Goal: Transaction & Acquisition: Purchase product/service

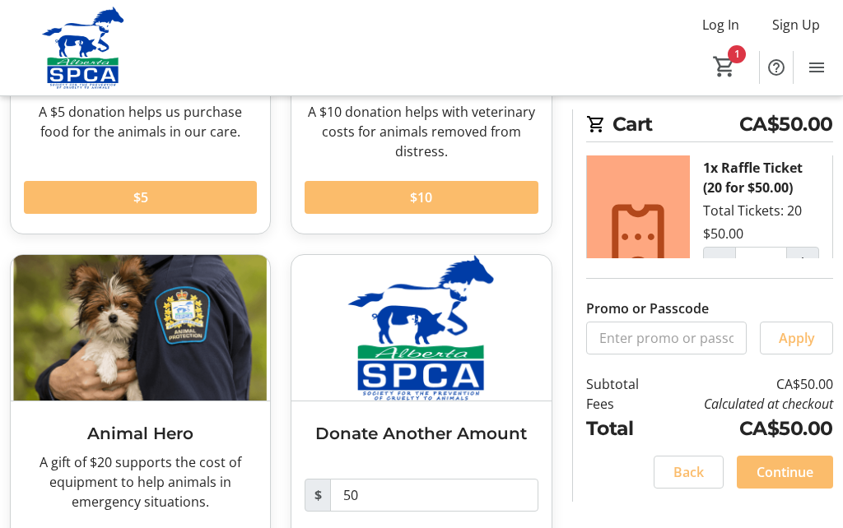
scroll to position [286, 0]
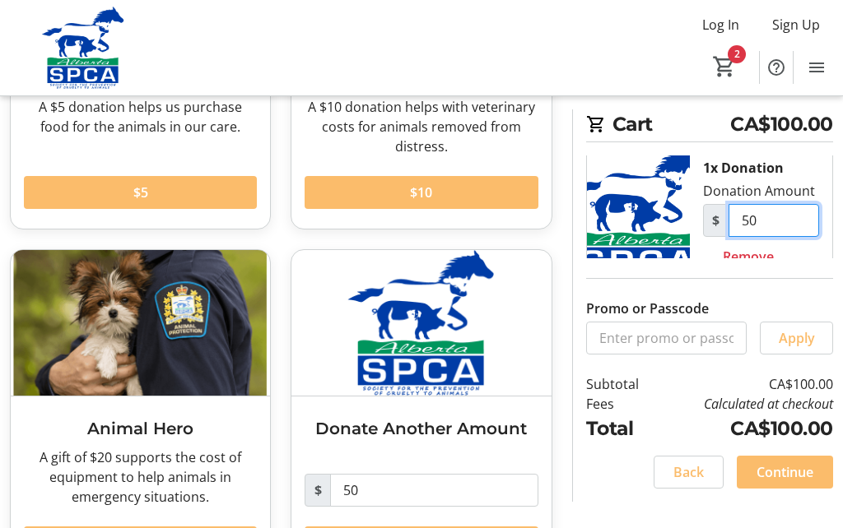
click at [739, 221] on input "50" at bounding box center [773, 220] width 91 height 33
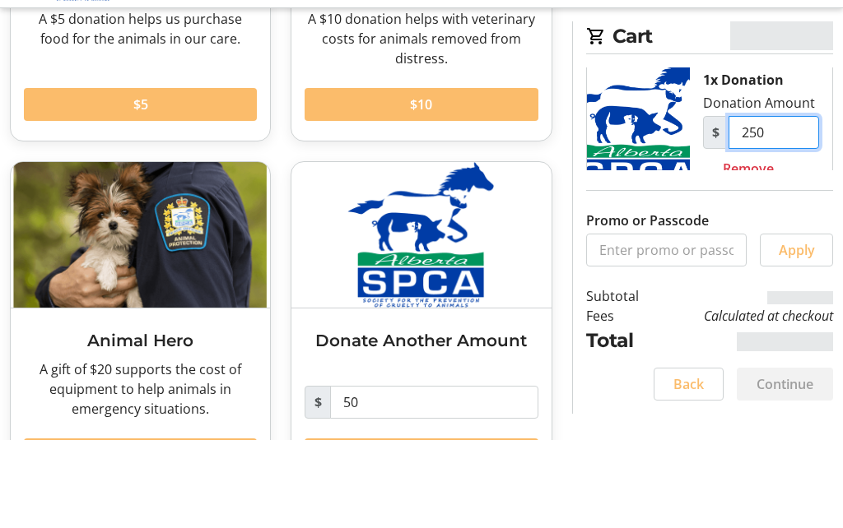
click at [801, 204] on input "250" at bounding box center [773, 220] width 91 height 33
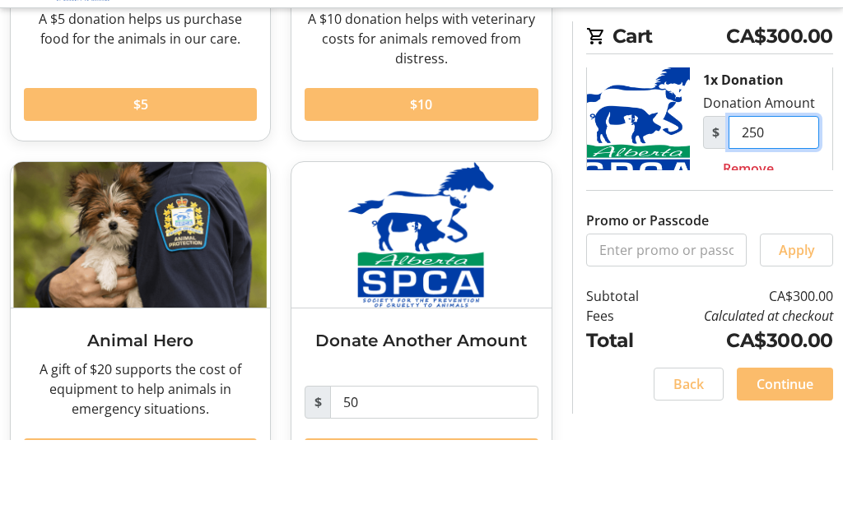
click at [788, 204] on input "250" at bounding box center [773, 220] width 91 height 33
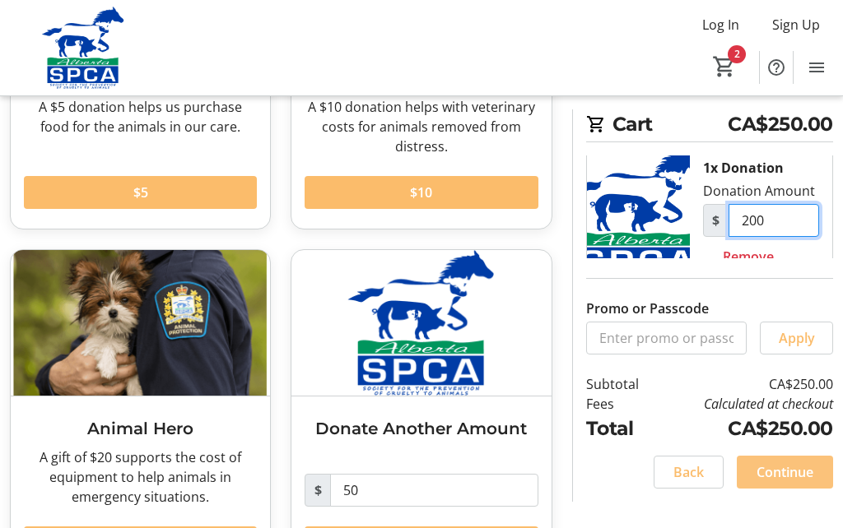
type input "200"
click at [774, 482] on span "Continue" at bounding box center [784, 473] width 57 height 20
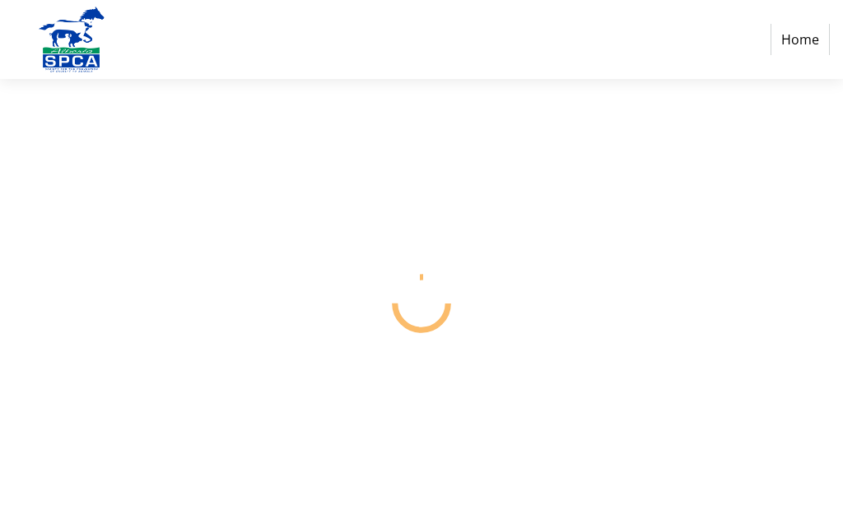
select select "CA"
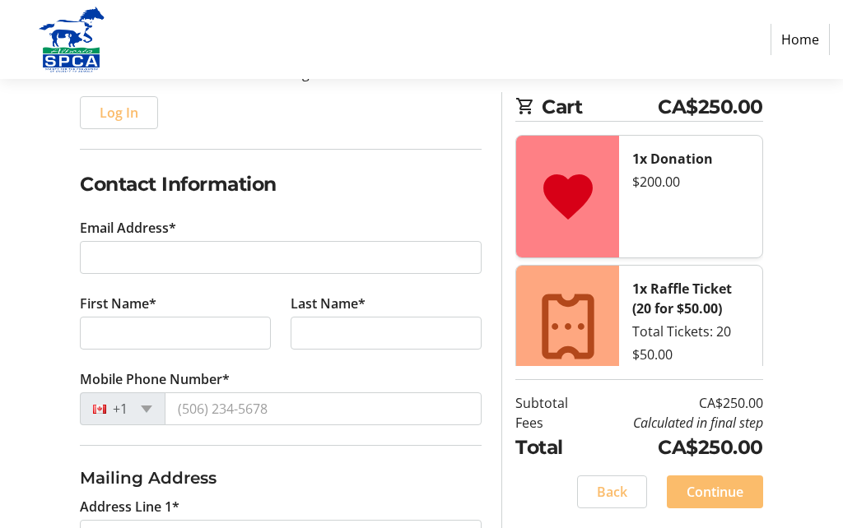
scroll to position [176, 0]
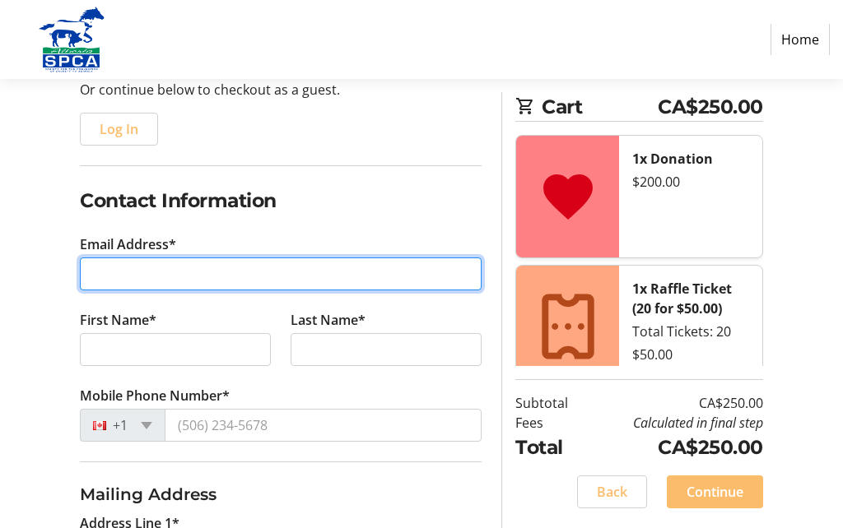
click at [209, 269] on input "Email Address*" at bounding box center [281, 274] width 402 height 33
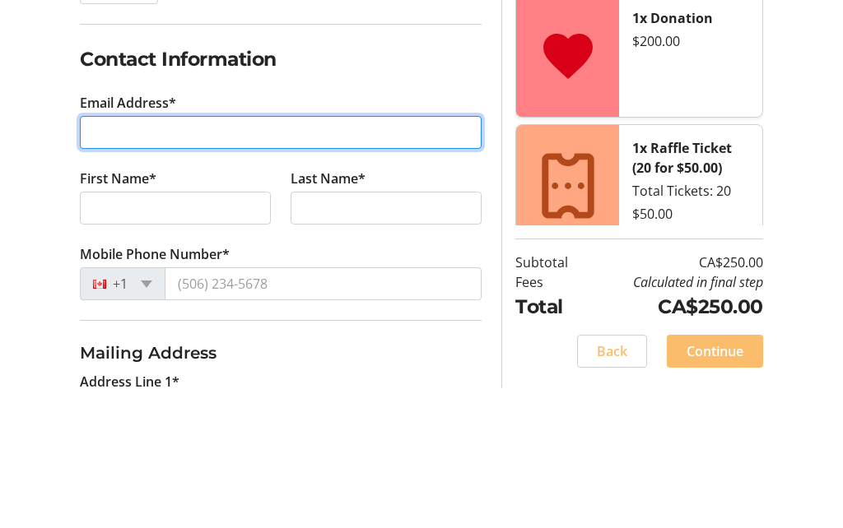
type input "[EMAIL_ADDRESS][DOMAIN_NAME]"
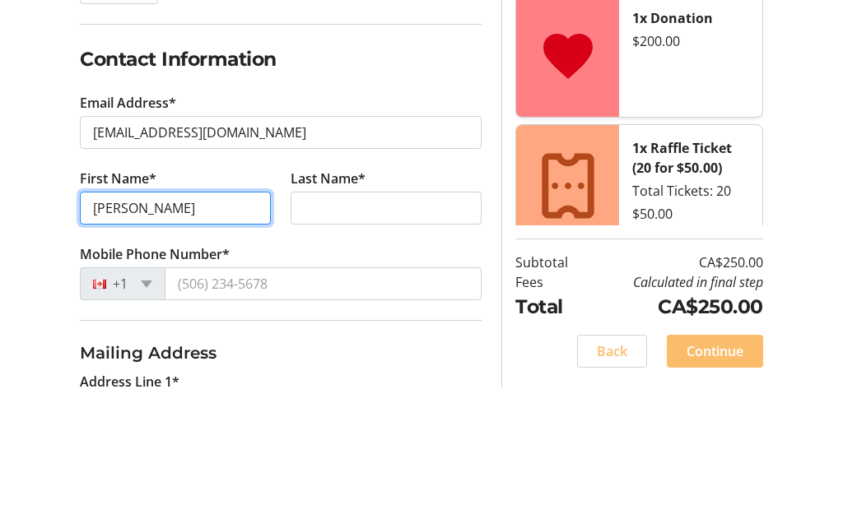
type input "[PERSON_NAME]"
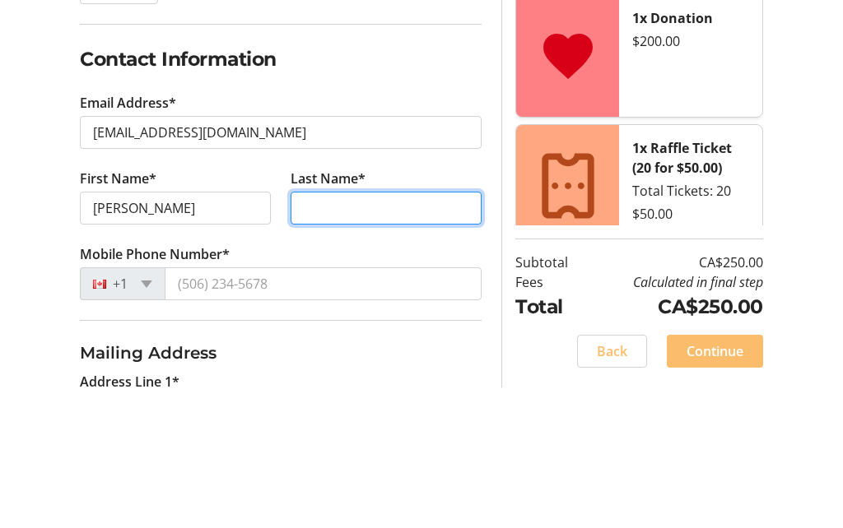
click at [342, 333] on input "Last Name*" at bounding box center [386, 349] width 191 height 33
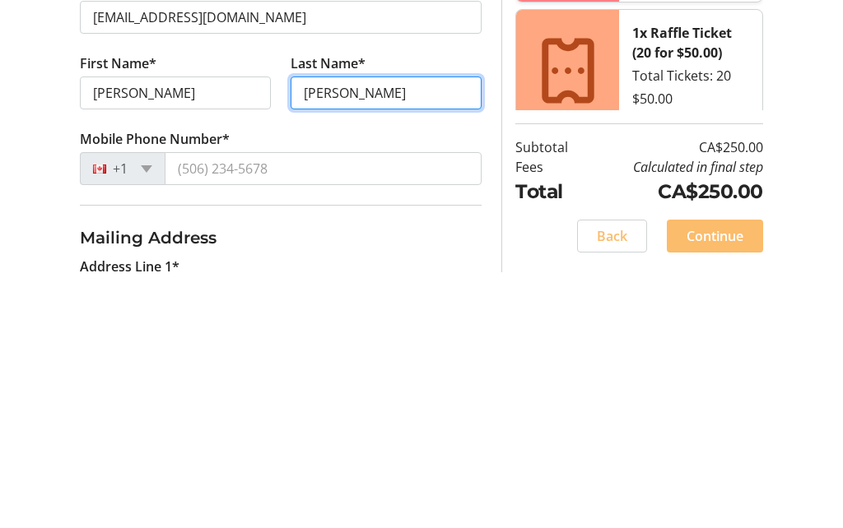
type input "[PERSON_NAME]"
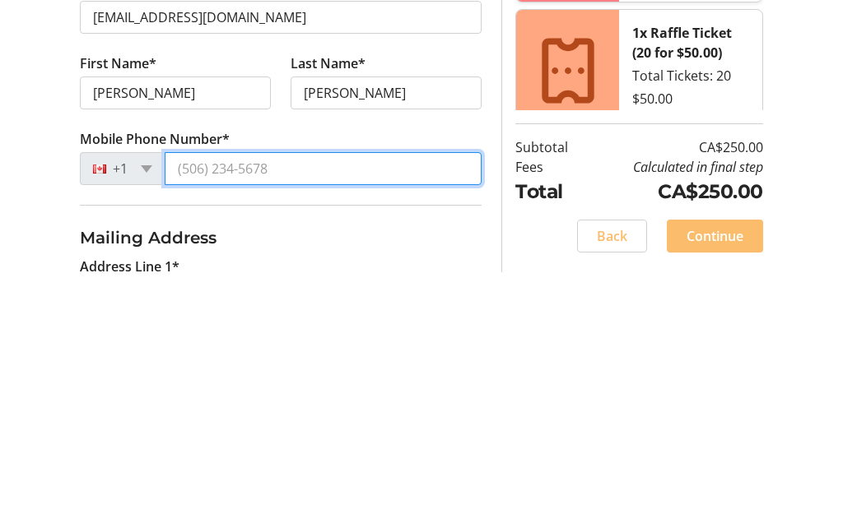
click at [321, 409] on input "Mobile Phone Number*" at bounding box center [323, 425] width 317 height 33
type input "[PHONE_NUMBER]"
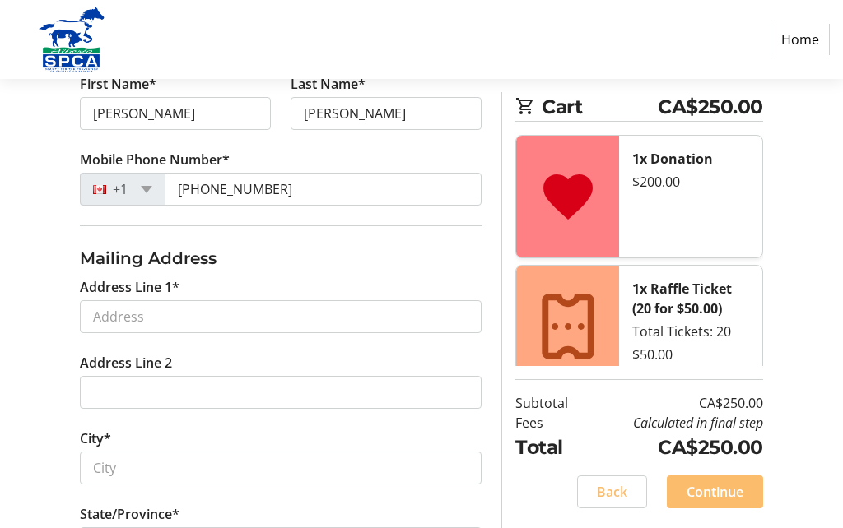
scroll to position [411, 0]
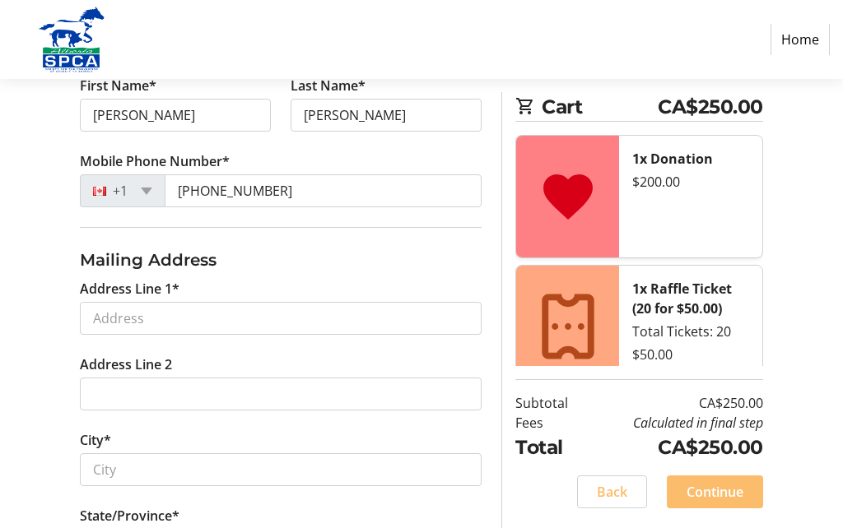
click at [142, 188] on span at bounding box center [147, 191] width 12 height 7
click at [451, 265] on h3 "Mailing Address" at bounding box center [281, 260] width 402 height 25
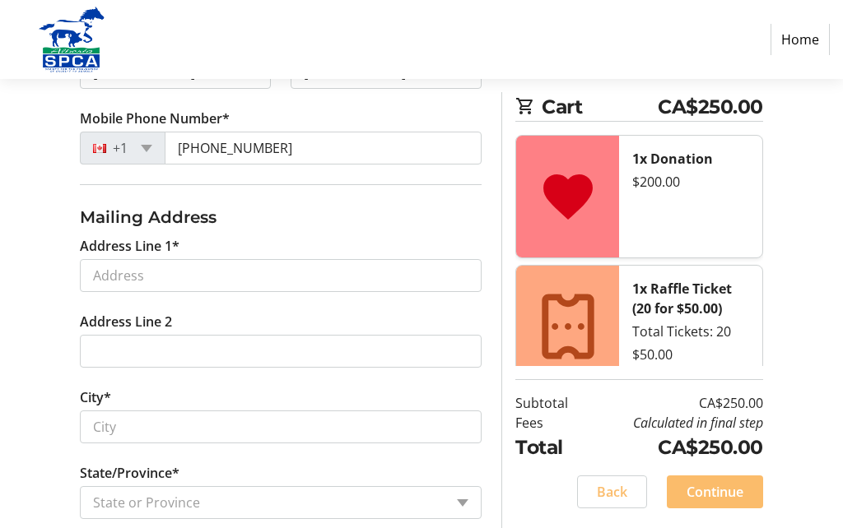
scroll to position [456, 0]
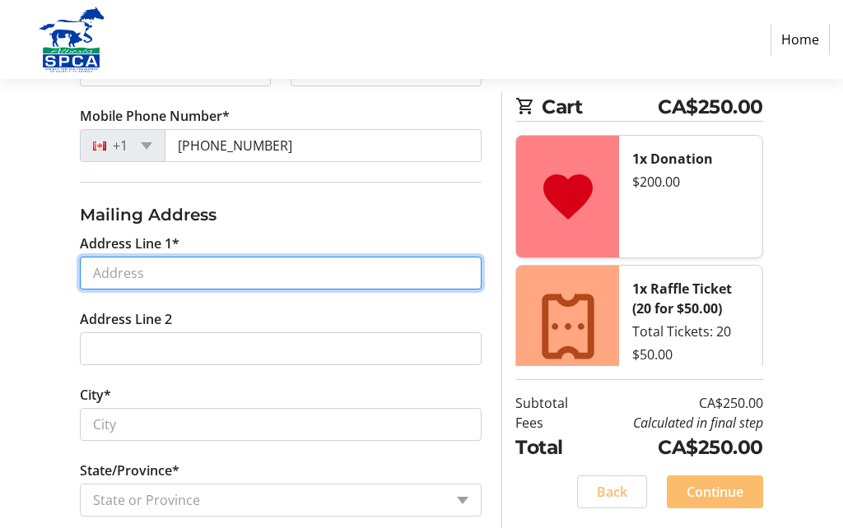
click at [397, 272] on input "Address Line 1*" at bounding box center [281, 273] width 402 height 33
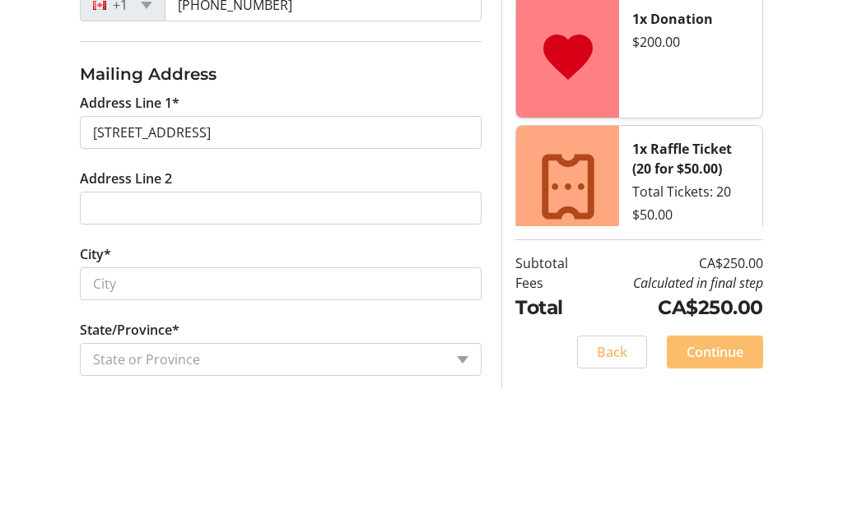
type input "[STREET_ADDRESS]"
type input "[GEOGRAPHIC_DATA]"
select select "AB"
type input "T3R 1C9"
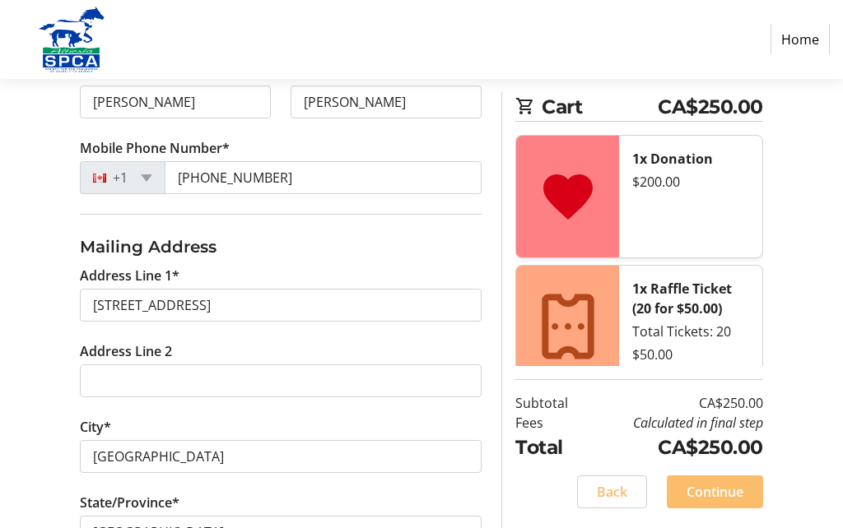
scroll to position [424, 0]
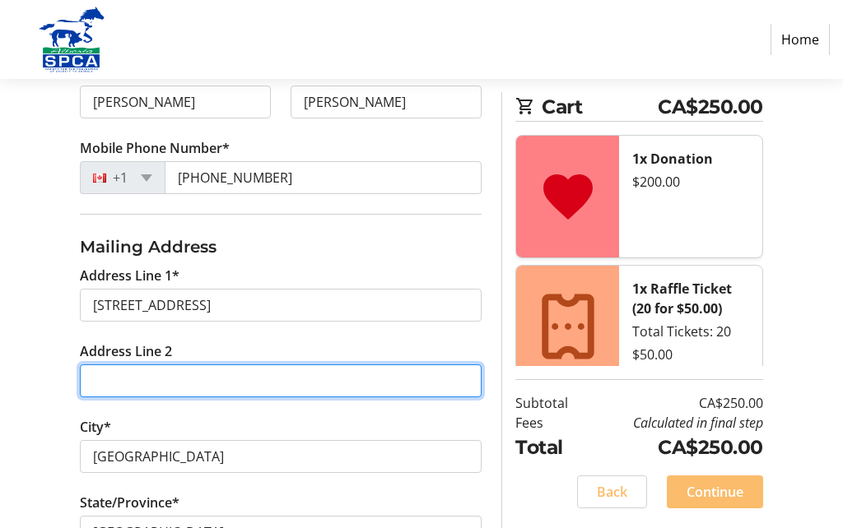
click at [116, 375] on input "Address Line 2" at bounding box center [281, 381] width 402 height 33
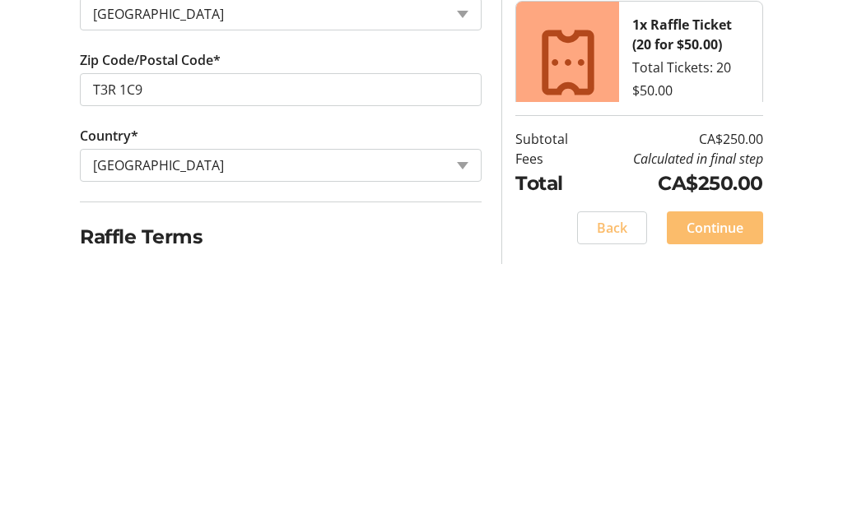
scroll to position [737, 0]
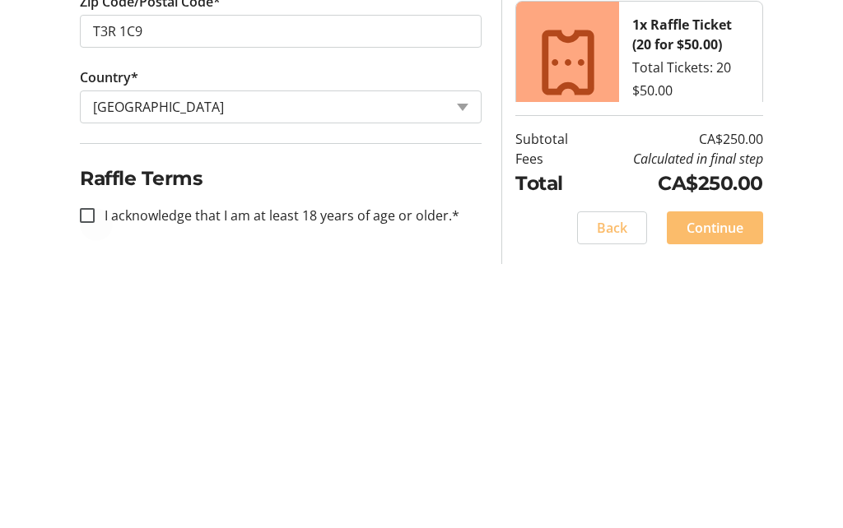
type input "Phone is LAND Line"
click at [83, 472] on input "I acknowledge that I am at least 18 years of age or older.*" at bounding box center [87, 479] width 15 height 15
checkbox input "true"
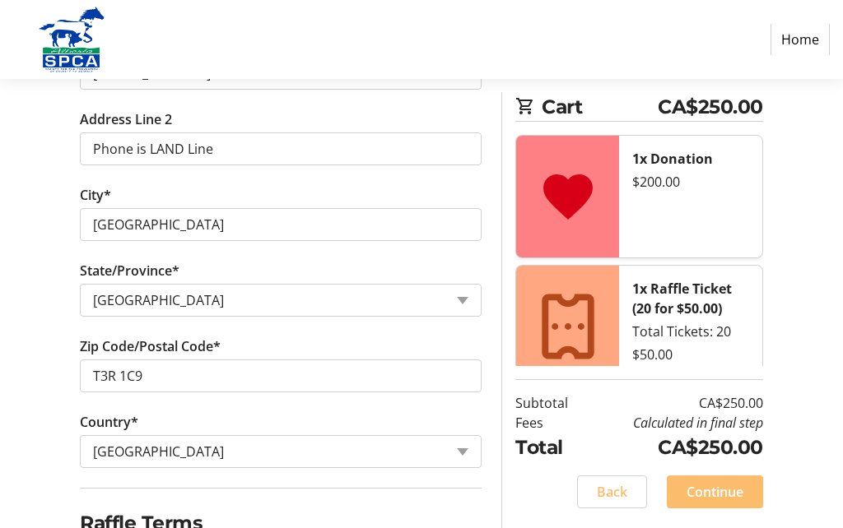
scroll to position [665, 0]
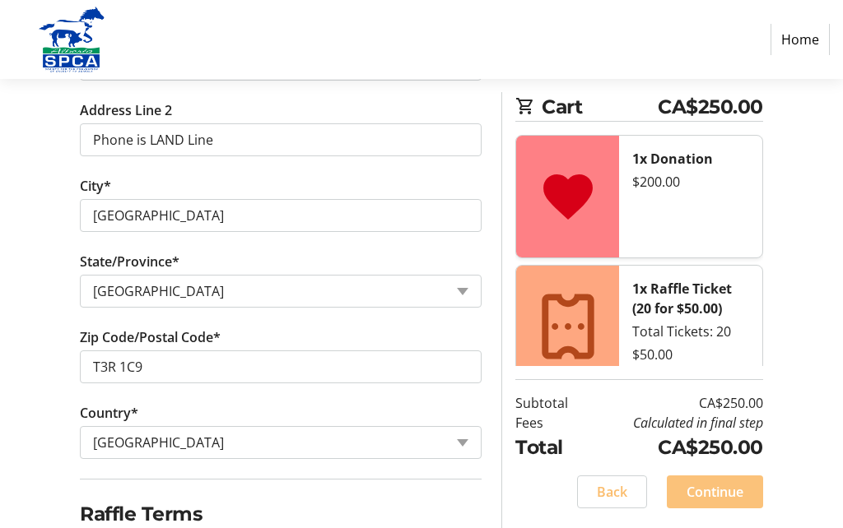
click at [711, 502] on span "Continue" at bounding box center [714, 492] width 57 height 20
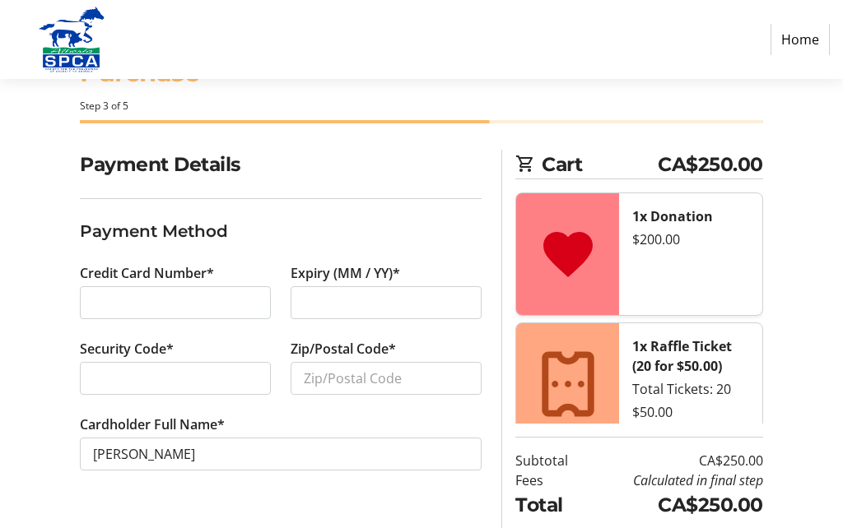
scroll to position [64, 0]
click at [141, 312] on div at bounding box center [175, 302] width 191 height 33
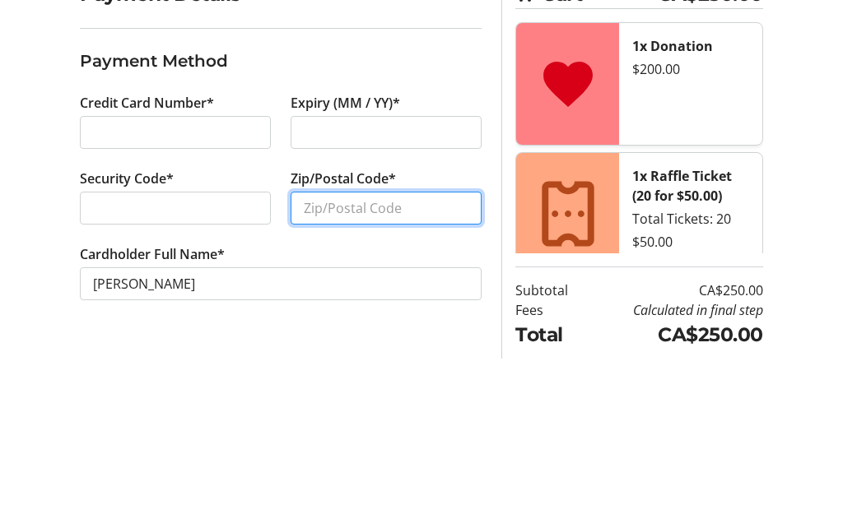
click at [328, 362] on input "Zip/Postal Code*" at bounding box center [386, 378] width 191 height 33
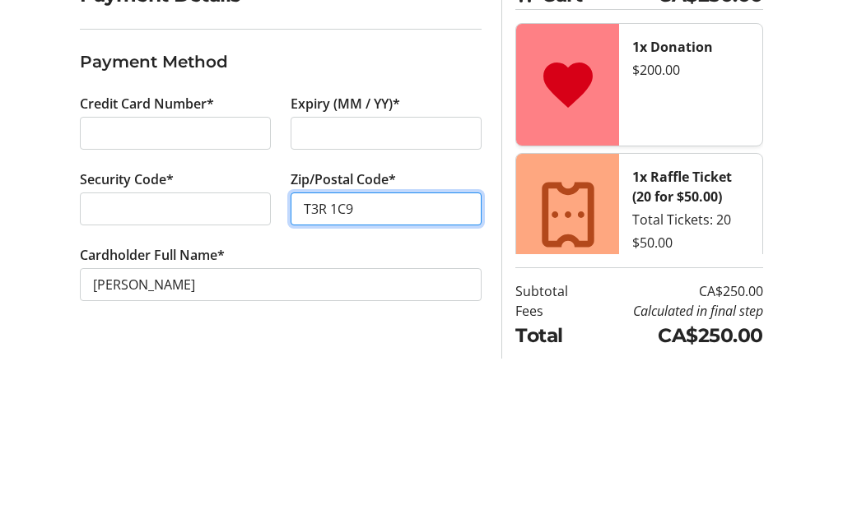
type input "T3R 1C9"
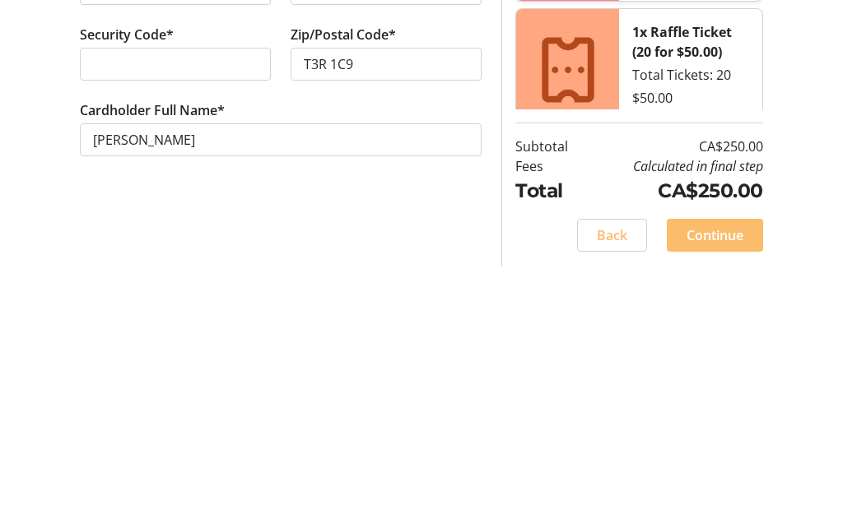
scroll to position [123, 0]
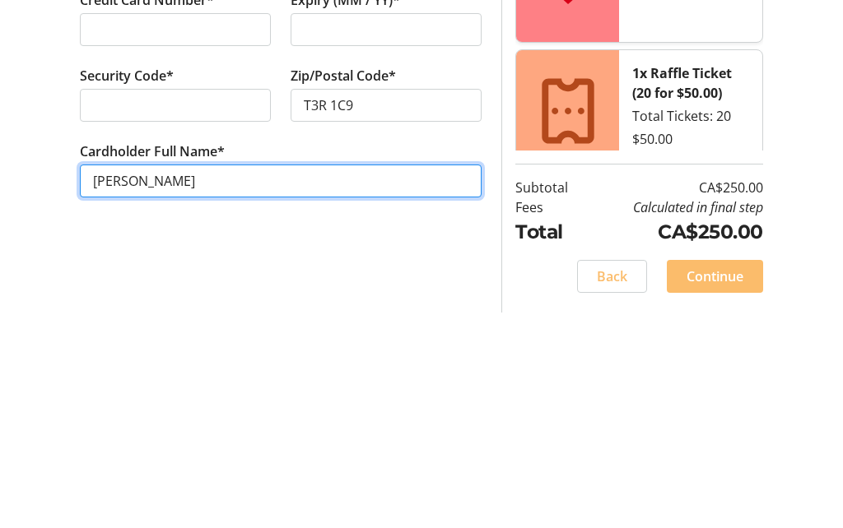
click at [249, 380] on input "[PERSON_NAME]" at bounding box center [281, 396] width 402 height 33
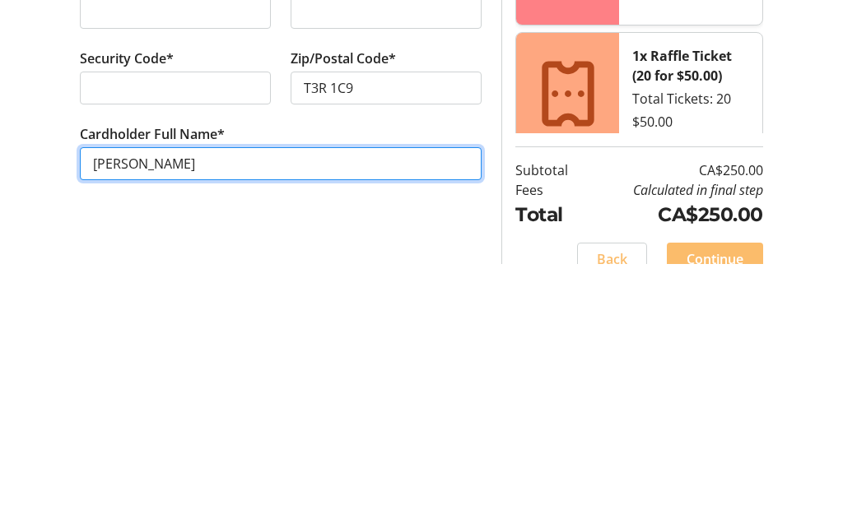
scroll to position [91, 0]
type input "[PERSON_NAME]"
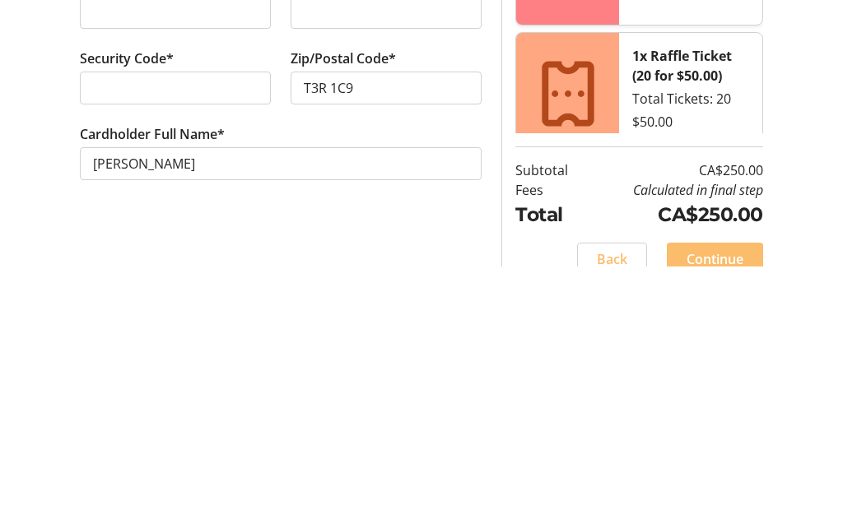
scroll to position [71, 0]
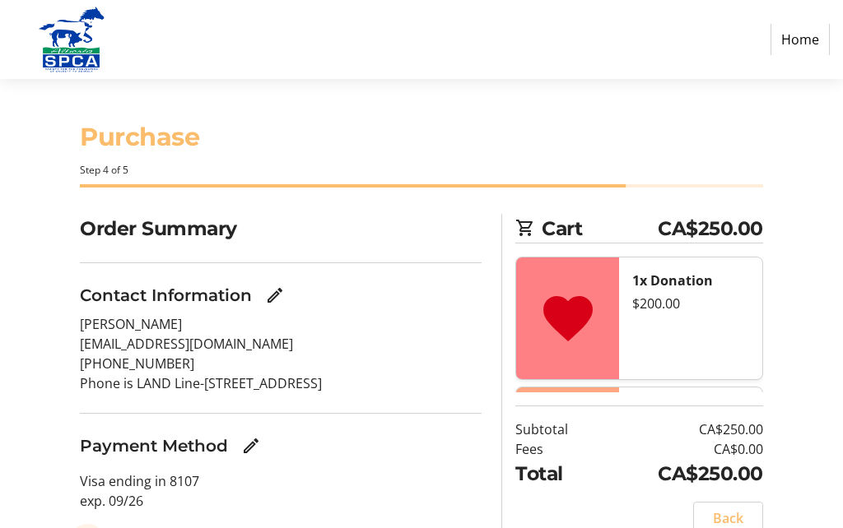
checkbox input "false"
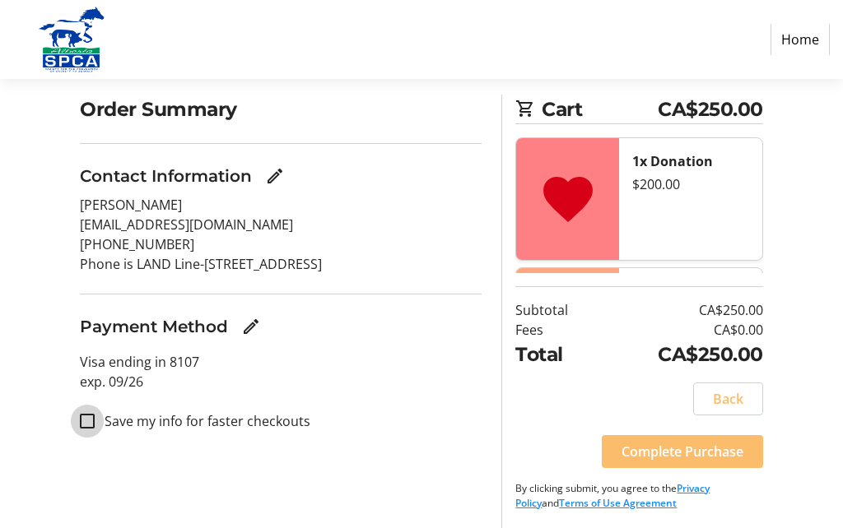
scroll to position [119, 0]
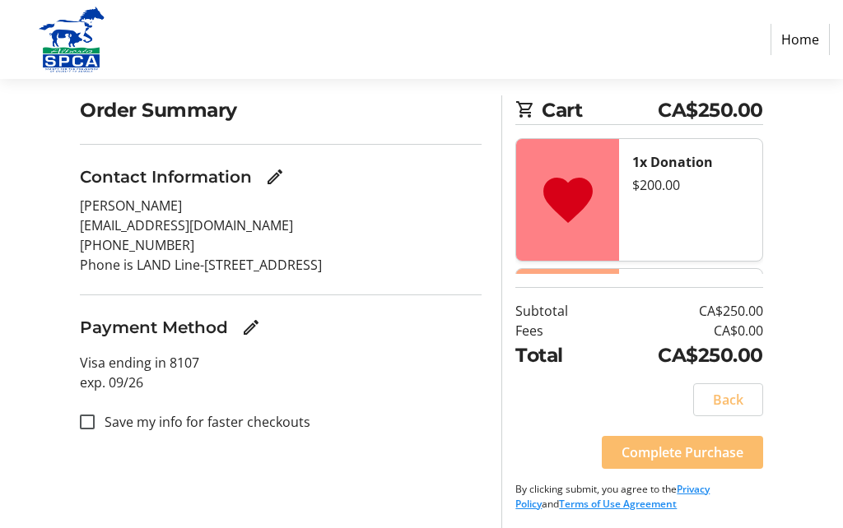
click at [672, 463] on span "Complete Purchase" at bounding box center [682, 453] width 122 height 20
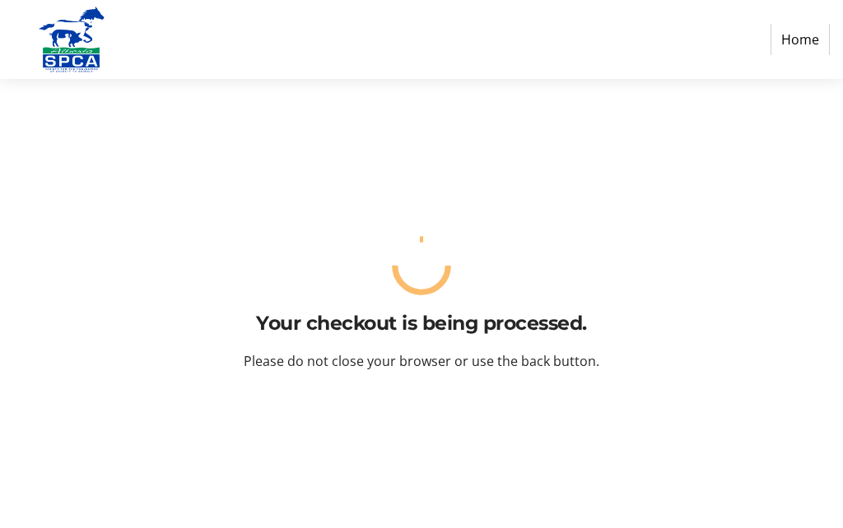
scroll to position [0, 0]
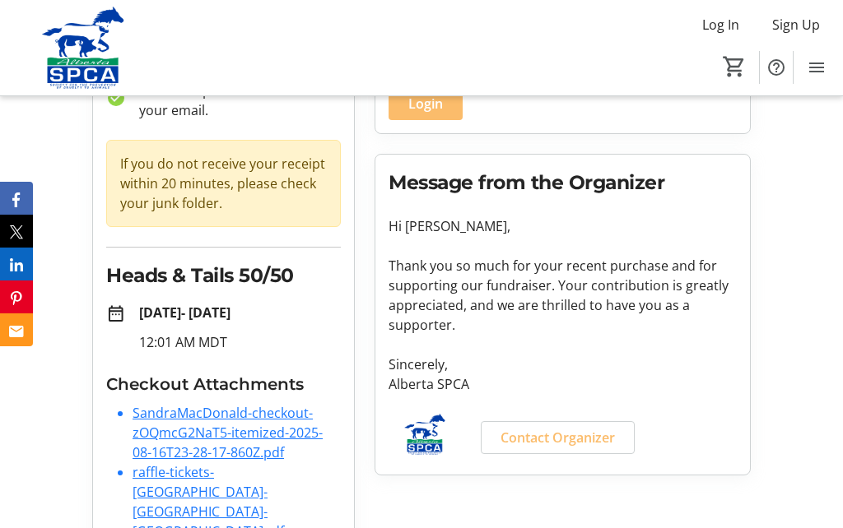
scroll to position [165, 0]
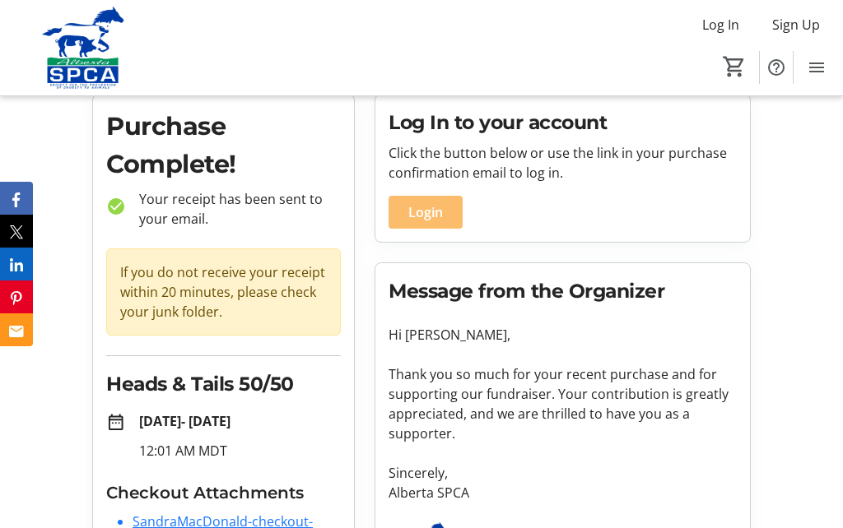
scroll to position [0, 0]
